Goal: Transaction & Acquisition: Purchase product/service

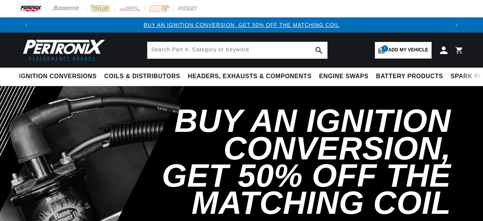
select select "1970"
select select "Chevrolet"
select select "Camaro"
select select "350cid-5.7L"
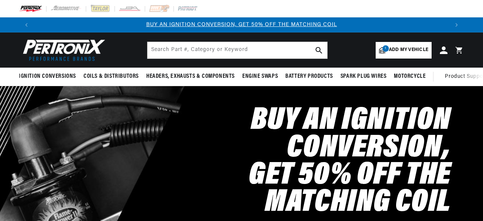
click at [263, 52] on input "text" at bounding box center [237, 50] width 180 height 17
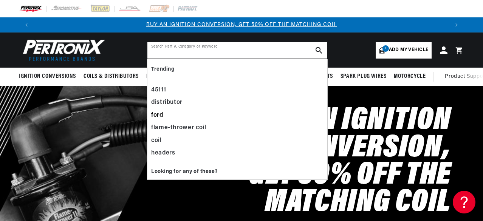
type input "i"
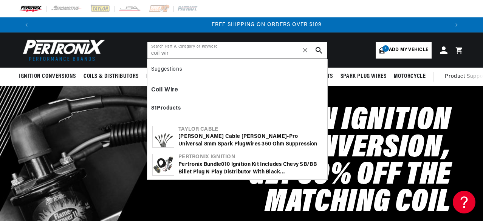
scroll to position [0, 830]
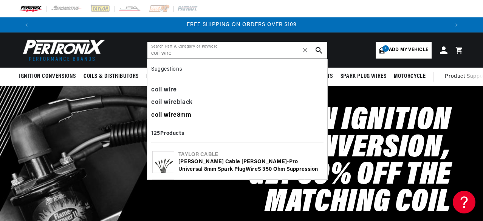
type input "coil wire"
click at [172, 115] on b "wire" at bounding box center [170, 115] width 13 height 6
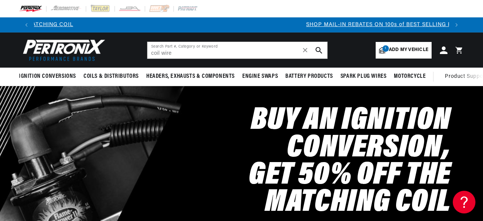
scroll to position [0, 163]
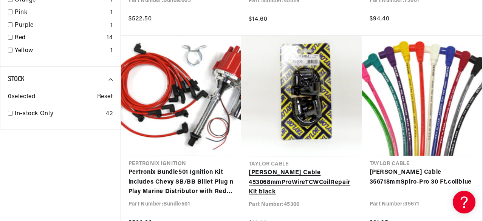
scroll to position [0, 415]
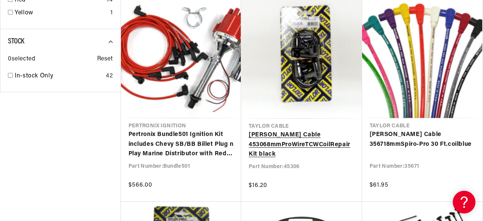
click at [304, 138] on link "Taylor Cable 45306 8mm Pro Wire TCW Coil Repair Kit black" at bounding box center [302, 144] width 106 height 29
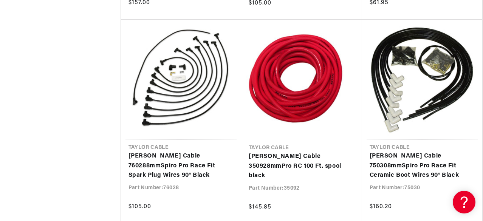
scroll to position [0, 0]
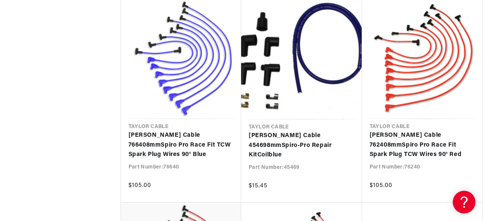
scroll to position [2193, 0]
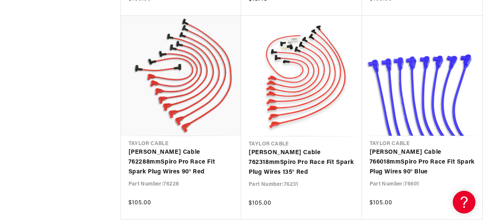
scroll to position [2533, 0]
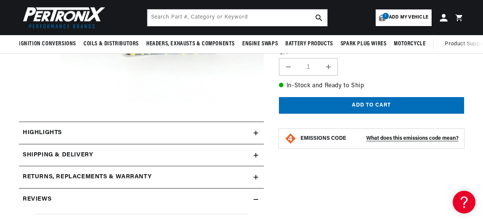
scroll to position [189, 0]
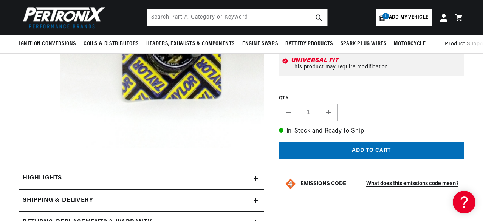
click at [254, 178] on icon at bounding box center [256, 178] width 5 height 0
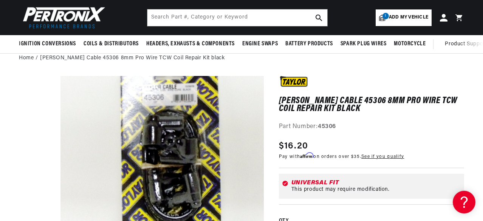
scroll to position [0, 415]
